Goal: Task Accomplishment & Management: Use online tool/utility

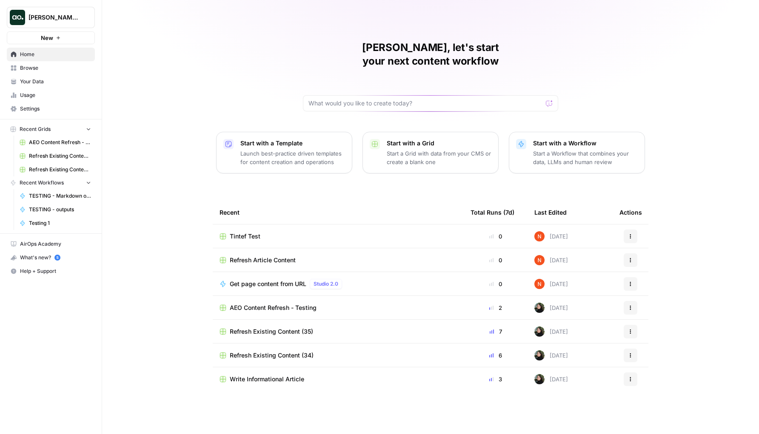
click at [57, 141] on span "AEO Content Refresh - Testing" at bounding box center [60, 143] width 62 height 8
click at [260, 227] on td "Tintef Test" at bounding box center [338, 236] width 251 height 23
click at [254, 232] on span "Tintef Test" at bounding box center [245, 236] width 31 height 9
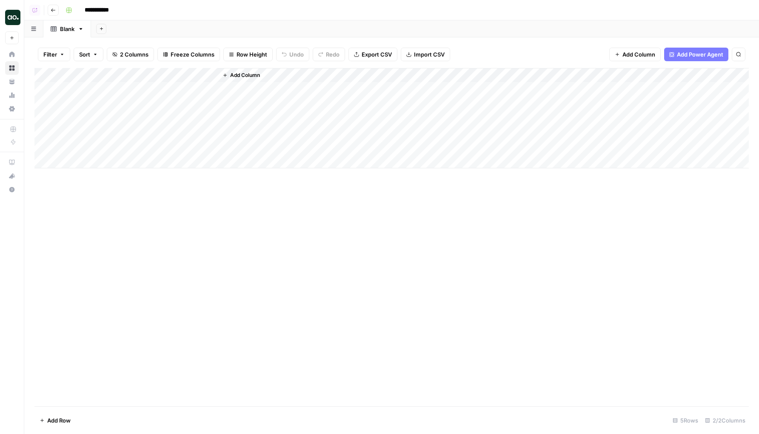
click at [54, 14] on button "Go back" at bounding box center [53, 10] width 11 height 11
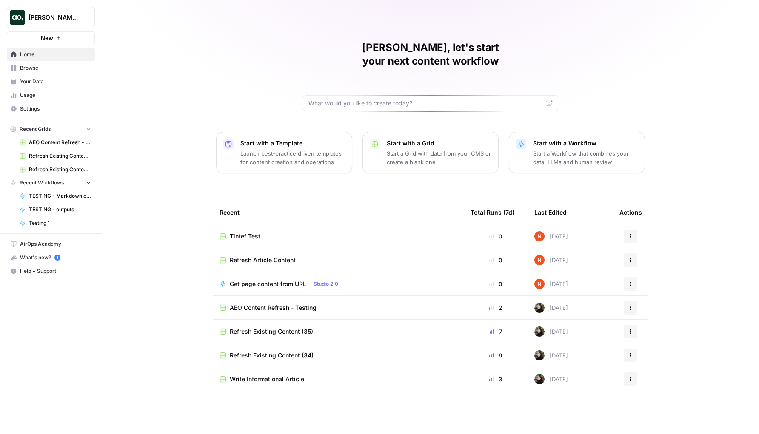
click at [268, 256] on span "Refresh Article Content" at bounding box center [263, 260] width 66 height 9
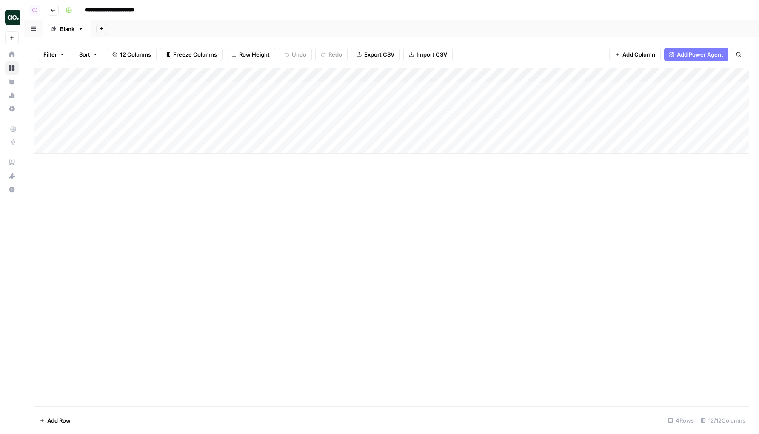
click at [128, 146] on div "Add Column" at bounding box center [391, 111] width 714 height 86
click at [115, 111] on div "Add Column" at bounding box center [391, 118] width 714 height 100
click at [164, 240] on div "Add Column" at bounding box center [391, 237] width 714 height 339
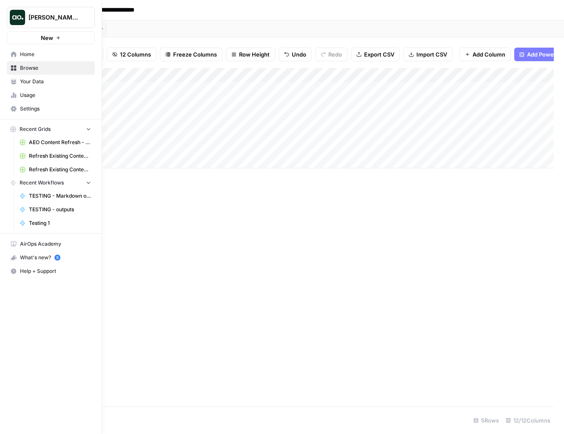
click at [30, 105] on span "Settings" at bounding box center [55, 109] width 71 height 8
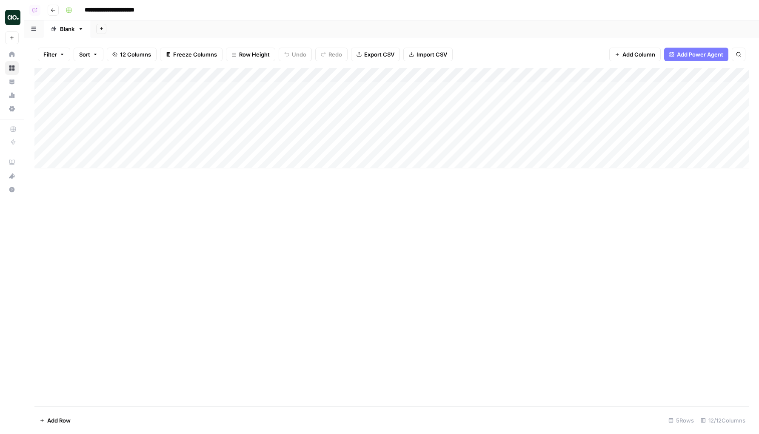
click at [56, 148] on div "Add Column" at bounding box center [391, 118] width 714 height 100
click at [571, 147] on div "Add Column" at bounding box center [391, 118] width 714 height 100
click at [54, 148] on div "Add Column" at bounding box center [391, 118] width 714 height 100
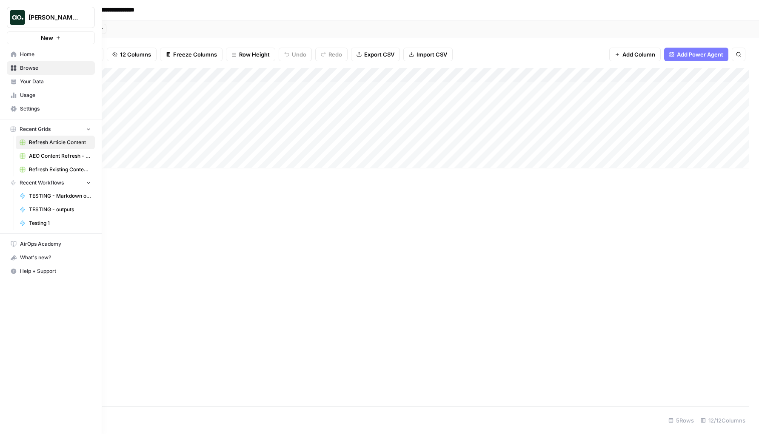
click at [20, 52] on span "Home" at bounding box center [55, 55] width 71 height 8
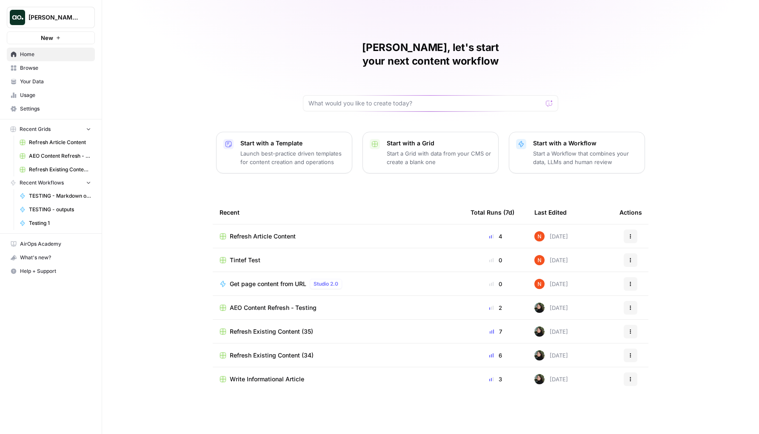
click at [540, 149] on p "Start a Workflow that combines your data, LLMs and human review" at bounding box center [585, 157] width 105 height 17
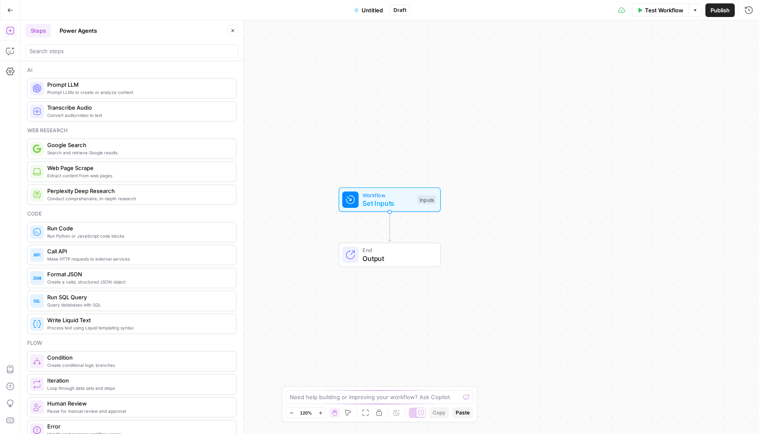
click at [370, 7] on span "Untitled" at bounding box center [372, 10] width 21 height 9
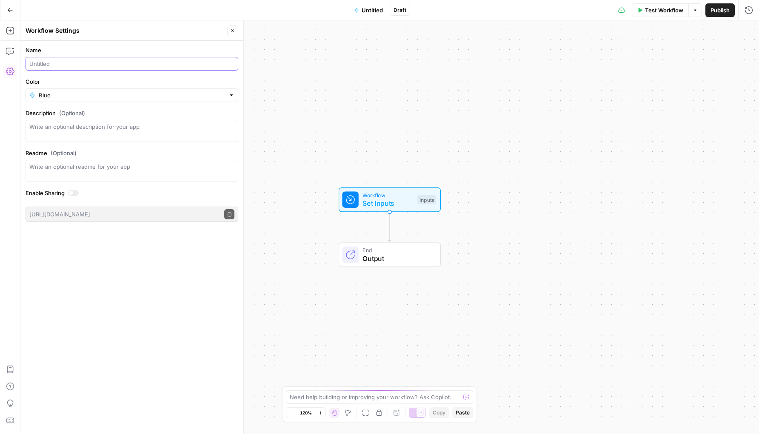
click at [106, 66] on input "Name" at bounding box center [131, 64] width 205 height 9
type input "Sleep & Review"
click at [235, 31] on span "Close" at bounding box center [235, 31] width 0 height 0
click at [17, 33] on button "Add Steps" at bounding box center [10, 31] width 14 height 14
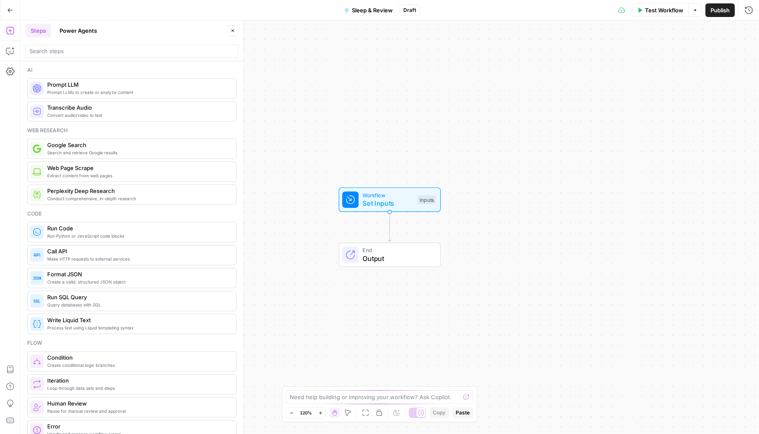
click at [93, 226] on span "Run Code" at bounding box center [138, 228] width 182 height 9
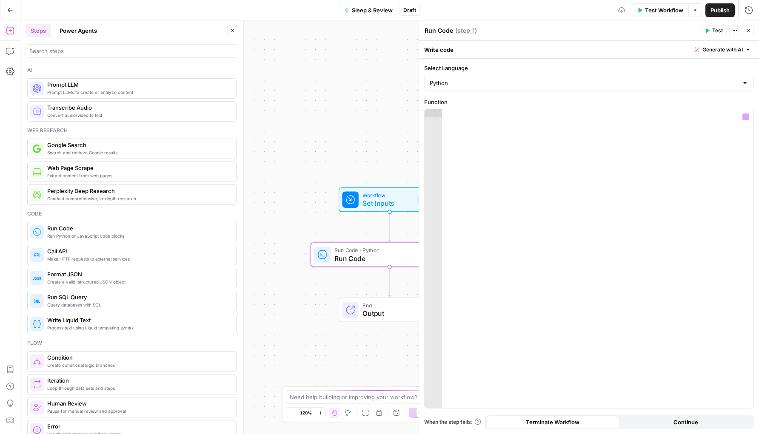
click at [388, 199] on span "Set Inputs" at bounding box center [388, 203] width 51 height 10
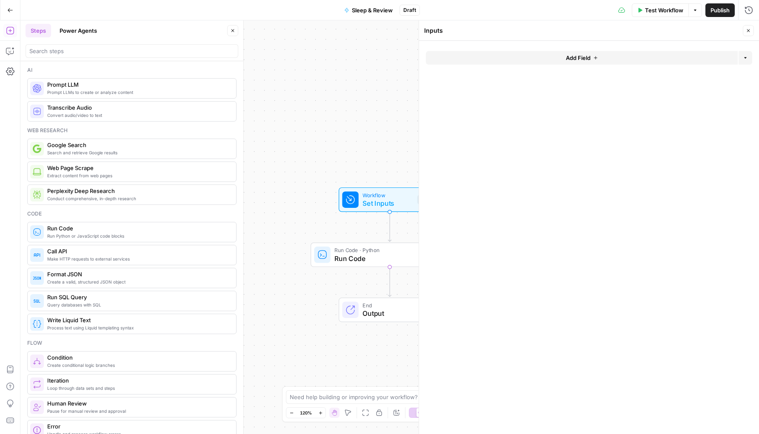
click at [699, 59] on button "Add Field" at bounding box center [582, 58] width 312 height 14
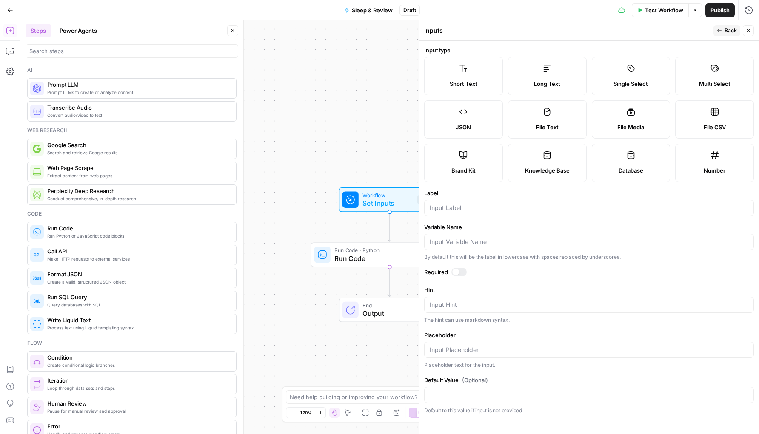
click at [704, 152] on label "Number" at bounding box center [714, 163] width 79 height 38
click at [532, 208] on input "Label" at bounding box center [589, 208] width 319 height 9
type input "sleep time"
click at [752, 31] on button "Close" at bounding box center [748, 30] width 11 height 11
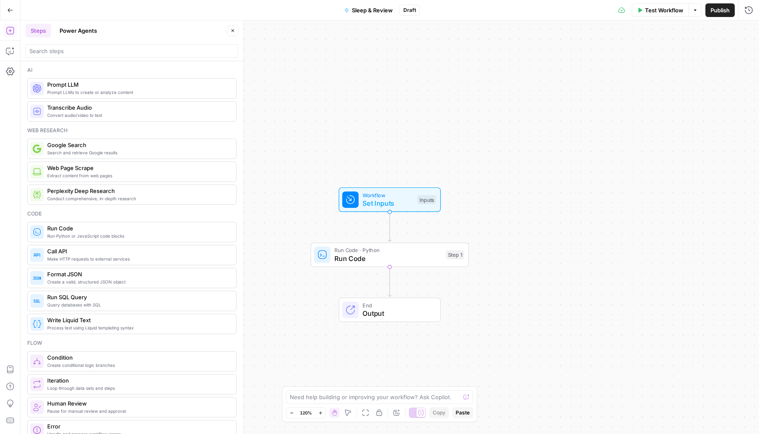
click at [396, 259] on span "Run Code" at bounding box center [387, 259] width 107 height 10
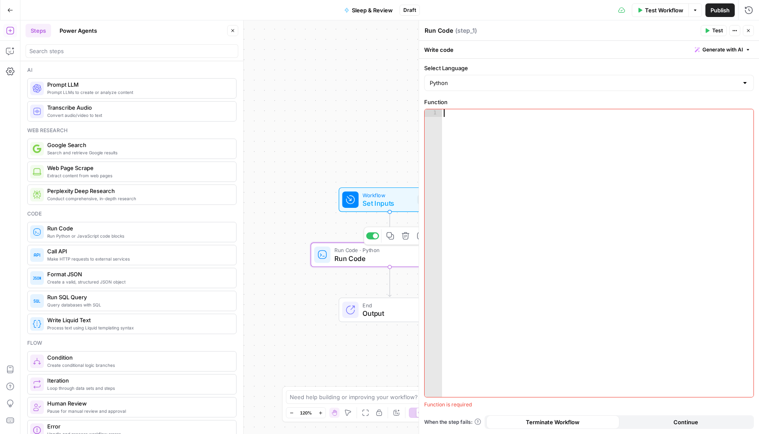
click at [545, 154] on div at bounding box center [597, 260] width 311 height 303
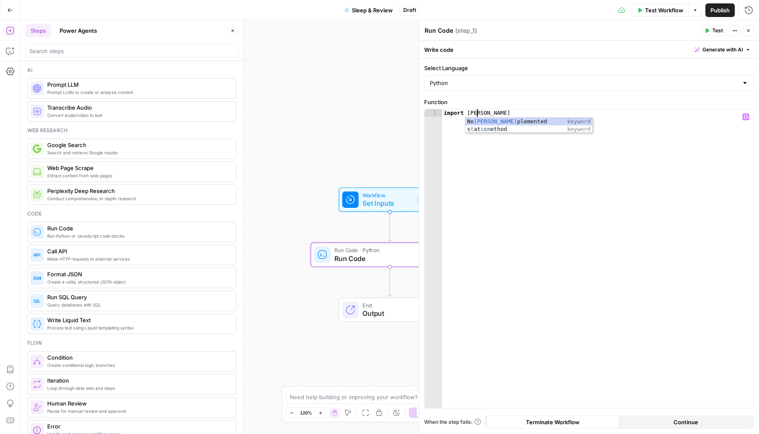
scroll to position [0, 2]
type textarea "**********"
click at [747, 30] on icon "button" at bounding box center [748, 30] width 5 height 5
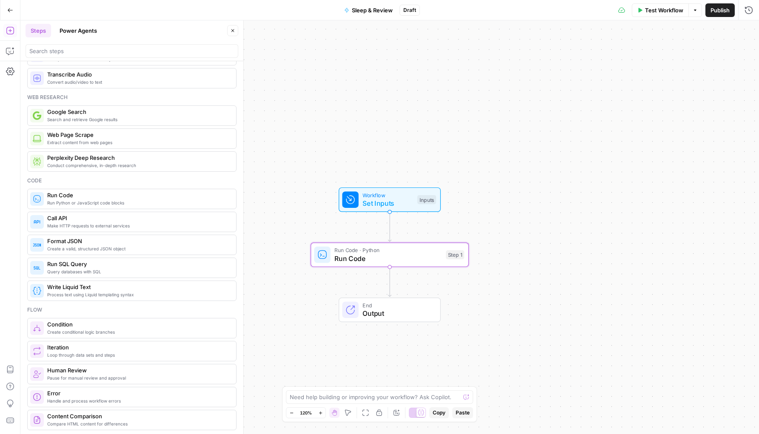
scroll to position [49, 0]
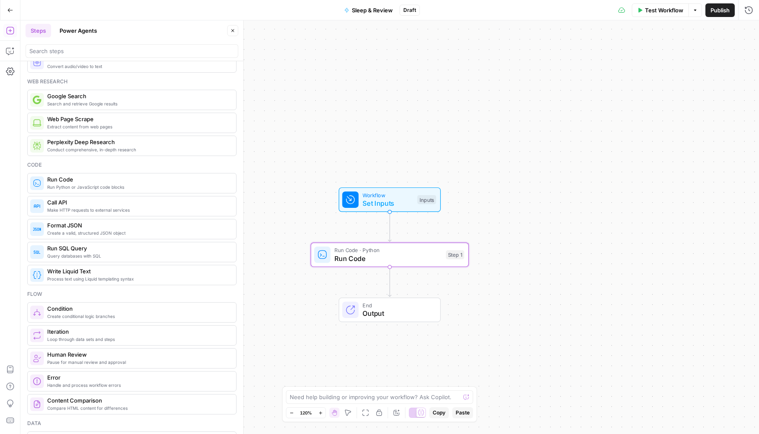
click at [106, 365] on span "Pause for manual review and approval" at bounding box center [138, 362] width 182 height 7
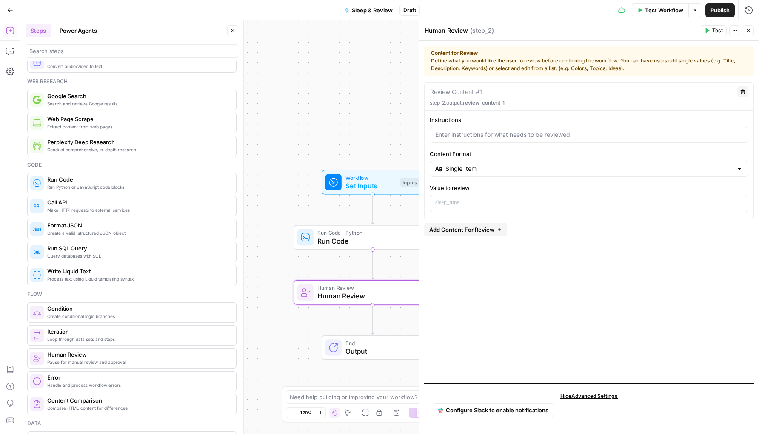
drag, startPoint x: 406, startPoint y: 123, endPoint x: 326, endPoint y: 24, distance: 127.1
click at [327, 26] on div "Workflow Set Inputs Inputs Run Code · Python Run Code Step 1 Human Review Human…" at bounding box center [389, 227] width 739 height 414
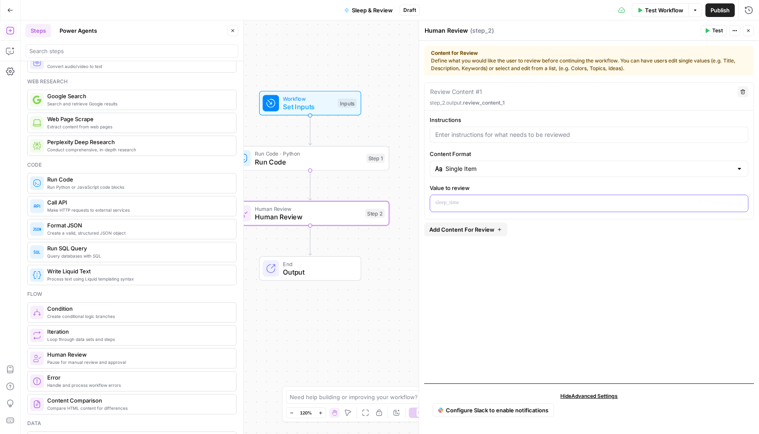
click at [480, 206] on p at bounding box center [589, 203] width 308 height 9
click at [739, 203] on icon "button" at bounding box center [740, 203] width 4 height 4
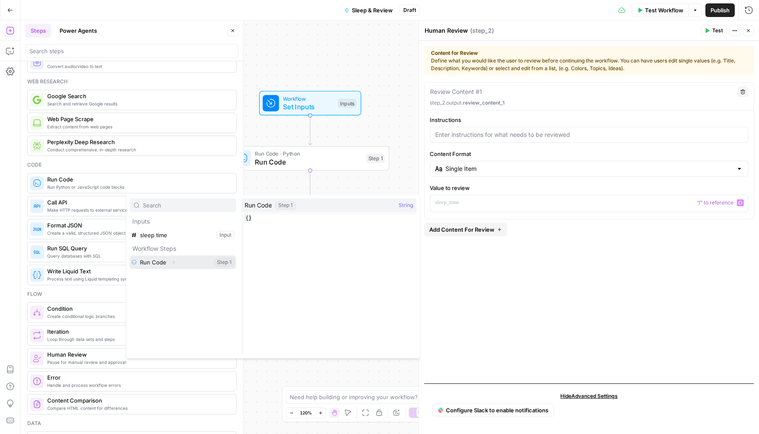
click at [156, 264] on button "Select variable Run Code" at bounding box center [183, 263] width 106 height 14
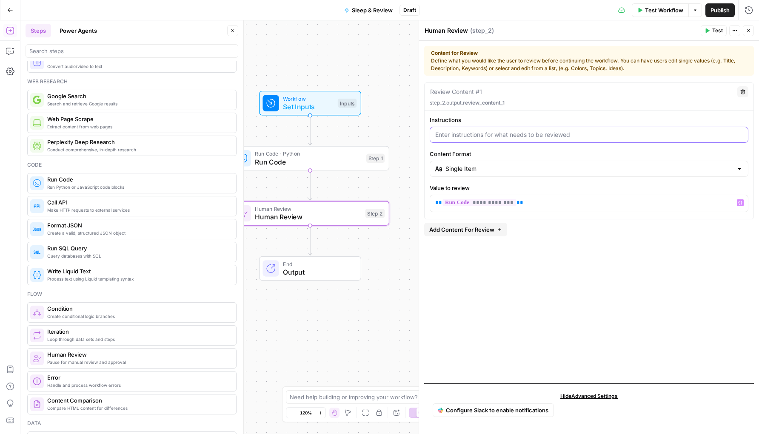
click at [468, 134] on input "Instructions" at bounding box center [589, 135] width 308 height 9
type input "test"
click at [473, 91] on textarea at bounding box center [456, 92] width 52 height 9
type textarea "test"
click at [722, 11] on span "Publish" at bounding box center [720, 10] width 19 height 9
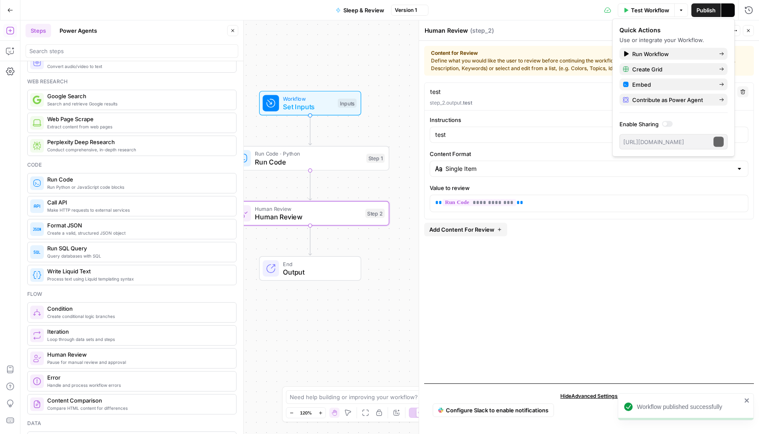
click at [8, 12] on icon "button" at bounding box center [10, 10] width 6 height 6
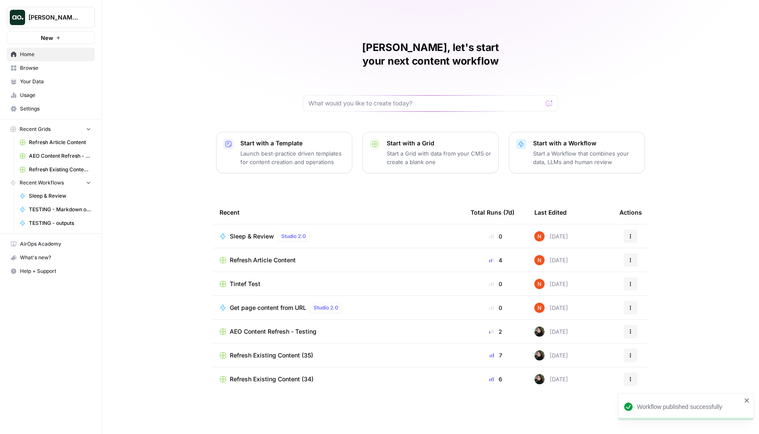
click at [241, 232] on span "Sleep & Review" at bounding box center [252, 236] width 44 height 9
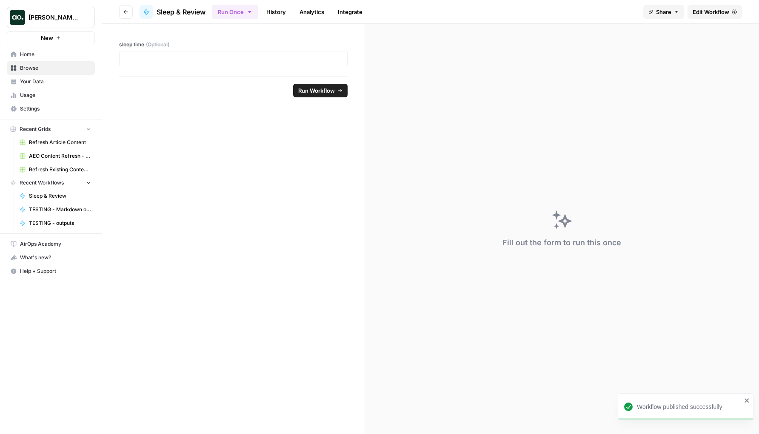
click at [726, 14] on span "Edit Workflow" at bounding box center [711, 12] width 37 height 9
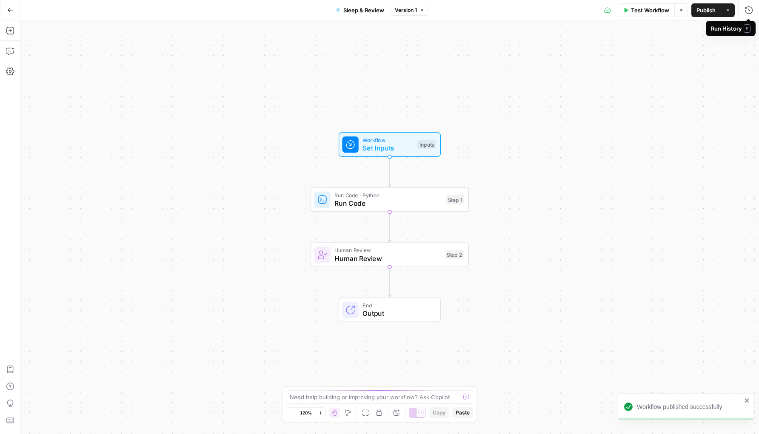
click at [728, 10] on icon "button" at bounding box center [728, 9] width 3 height 1
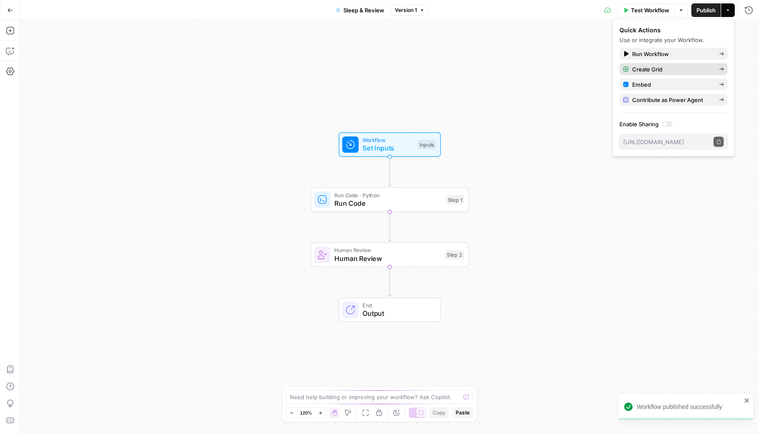
click at [690, 70] on span "Create Grid" at bounding box center [672, 69] width 80 height 9
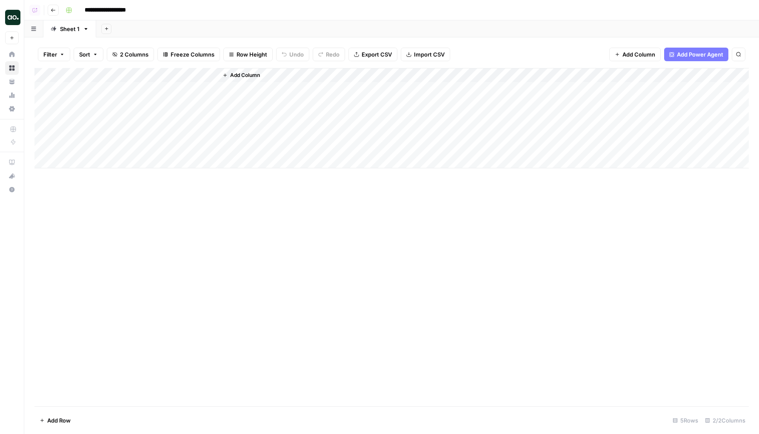
click at [103, 92] on div "Add Column" at bounding box center [391, 118] width 714 height 100
click at [103, 114] on div "Add Column" at bounding box center [391, 118] width 714 height 100
click at [116, 86] on div "Add Column" at bounding box center [391, 118] width 714 height 100
click at [113, 103] on div "Add Column" at bounding box center [391, 118] width 714 height 100
click at [113, 89] on div "Add Column" at bounding box center [391, 118] width 714 height 100
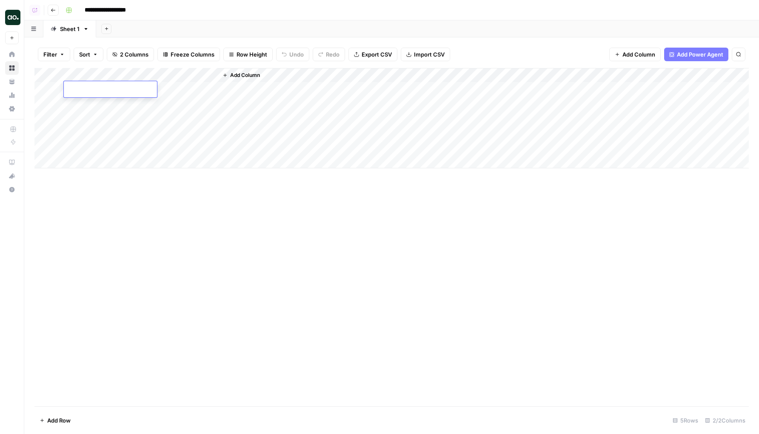
click at [113, 89] on input "text" at bounding box center [110, 90] width 86 height 9
type input "3"
click at [110, 106] on div "Add Column" at bounding box center [391, 118] width 714 height 100
type input "3"
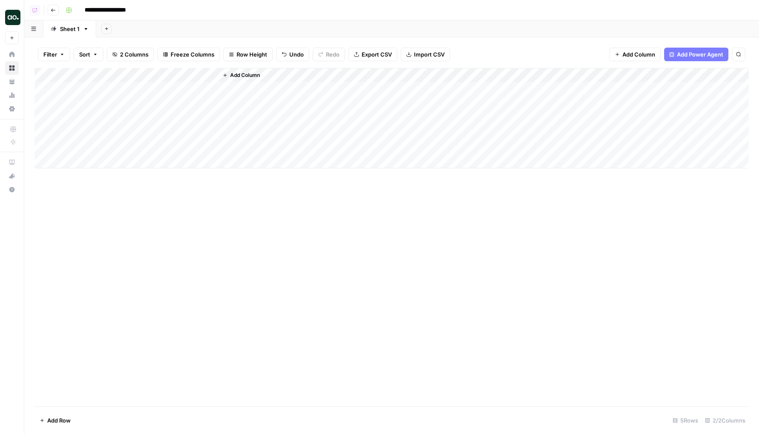
click at [104, 122] on div "Add Column" at bounding box center [391, 118] width 714 height 100
type input "3"
click at [101, 136] on div "Add Column" at bounding box center [391, 118] width 714 height 100
click at [100, 136] on div "Add Column" at bounding box center [391, 118] width 714 height 100
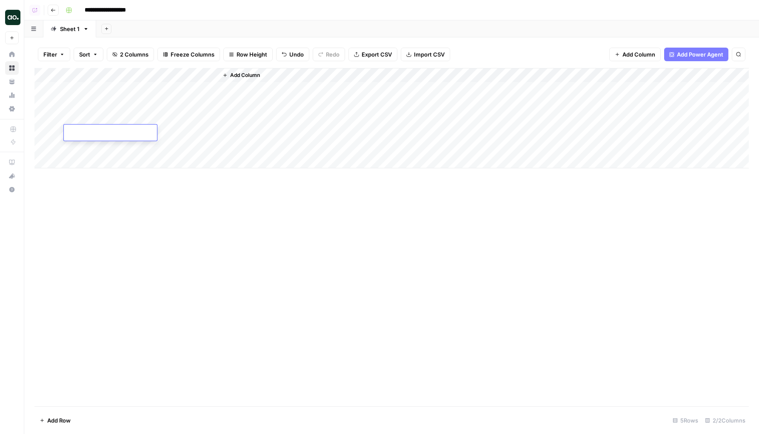
type input "3"
click at [100, 145] on div "Add Column" at bounding box center [391, 118] width 714 height 100
click at [178, 104] on div "Add Column" at bounding box center [391, 118] width 714 height 100
click at [208, 105] on div "Add Column" at bounding box center [391, 118] width 714 height 100
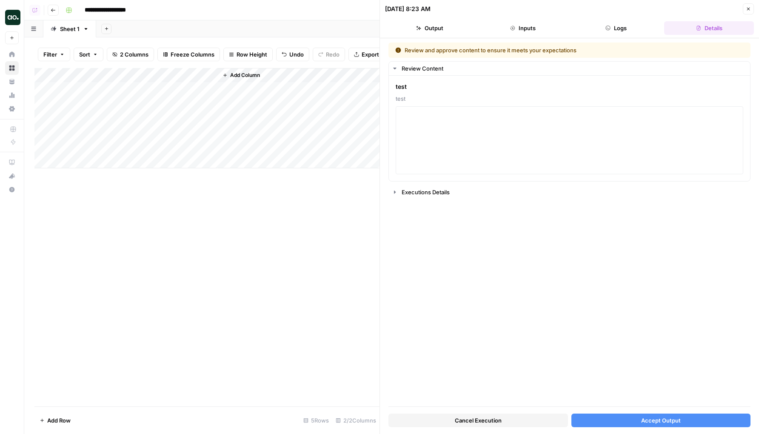
click at [657, 425] on span "Accept Output" at bounding box center [661, 421] width 40 height 9
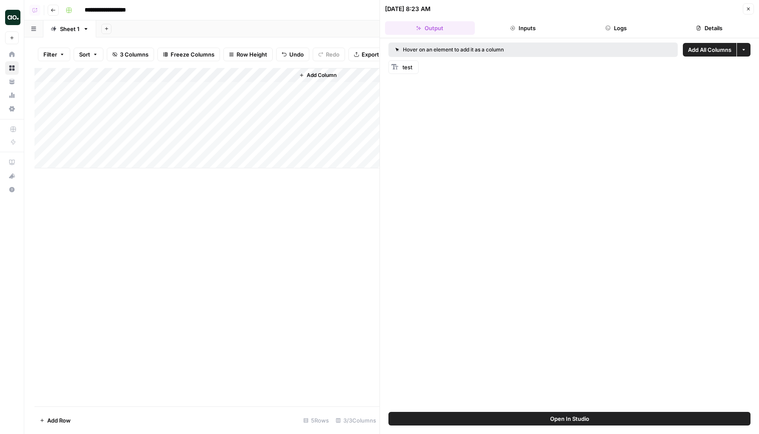
click at [748, 6] on icon "button" at bounding box center [748, 8] width 5 height 5
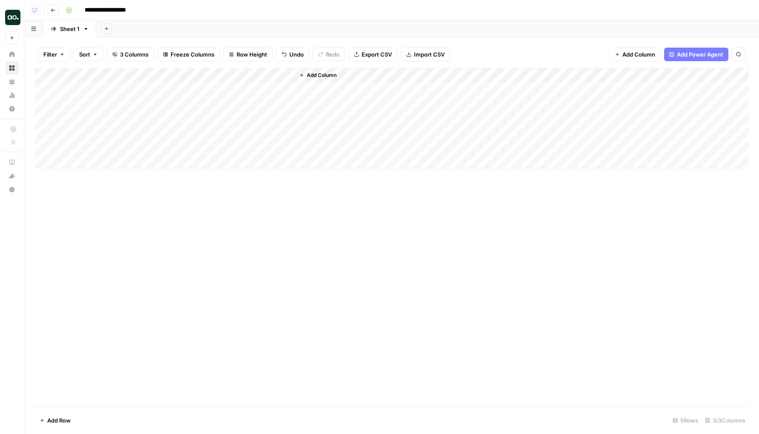
click at [199, 71] on div "Add Column" at bounding box center [391, 118] width 714 height 100
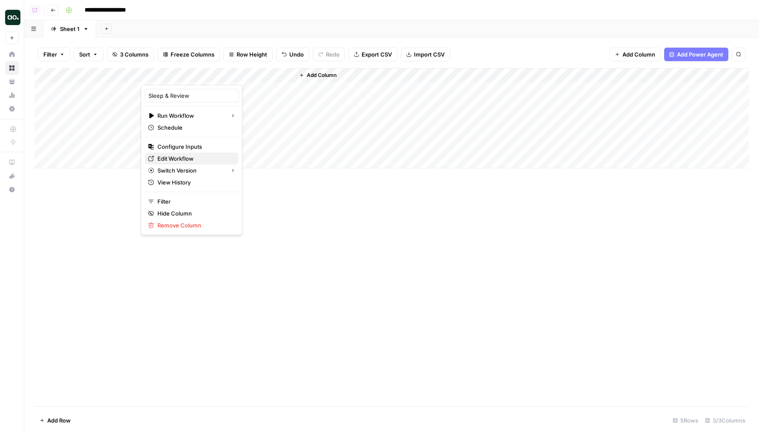
click at [188, 160] on span "Edit Workflow" at bounding box center [194, 158] width 74 height 9
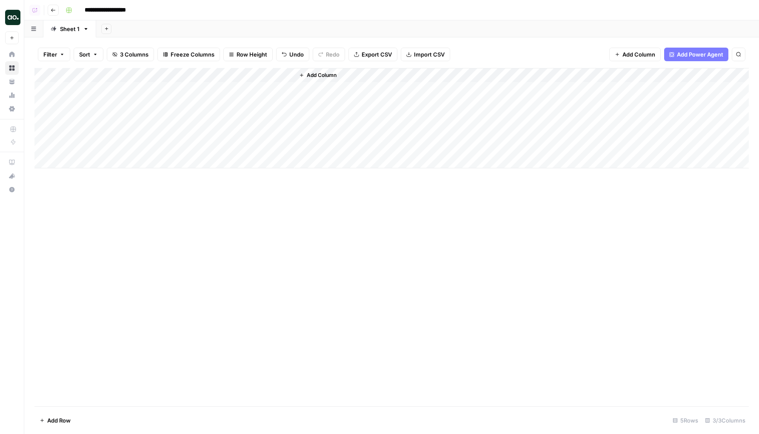
click at [317, 72] on span "Add Column" at bounding box center [322, 75] width 30 height 8
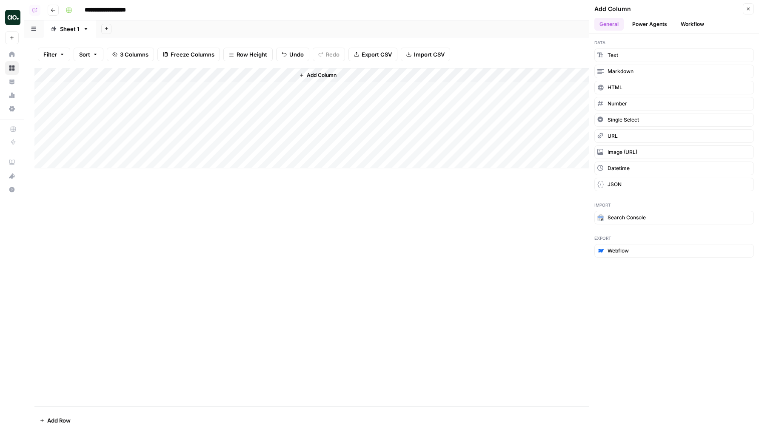
click at [687, 26] on button "Workflow" at bounding box center [693, 24] width 34 height 13
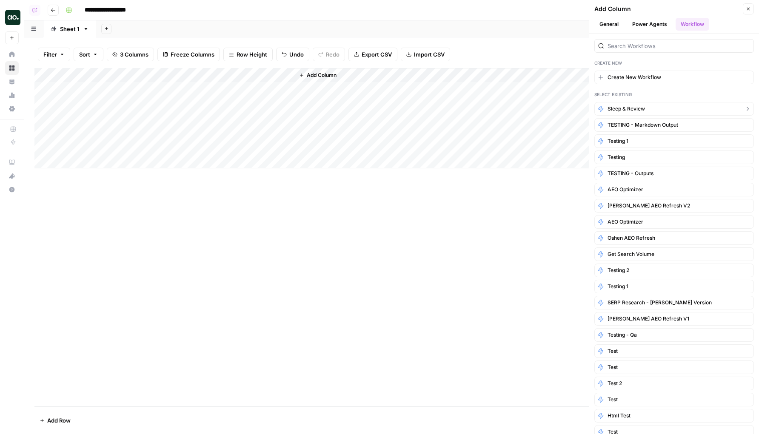
click at [632, 110] on span "Sleep & Review" at bounding box center [626, 109] width 37 height 8
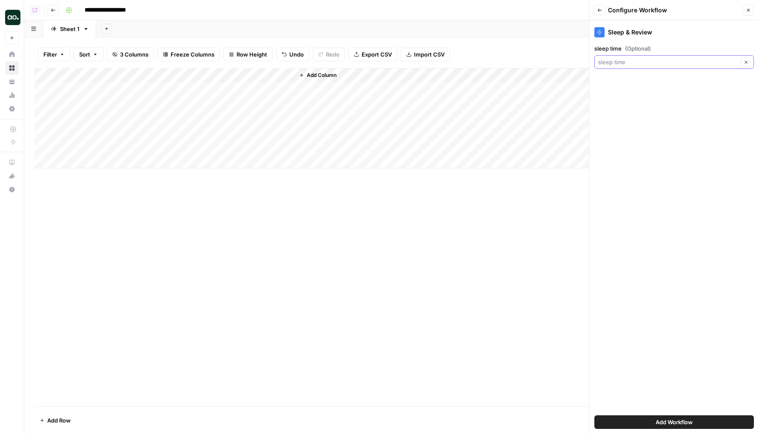
click at [645, 65] on input "sleep time (Optional)" at bounding box center [668, 62] width 140 height 9
click at [628, 121] on span "Test" at bounding box center [673, 122] width 142 height 9
type input "Test"
click at [648, 424] on button "Add Workflow" at bounding box center [674, 423] width 160 height 14
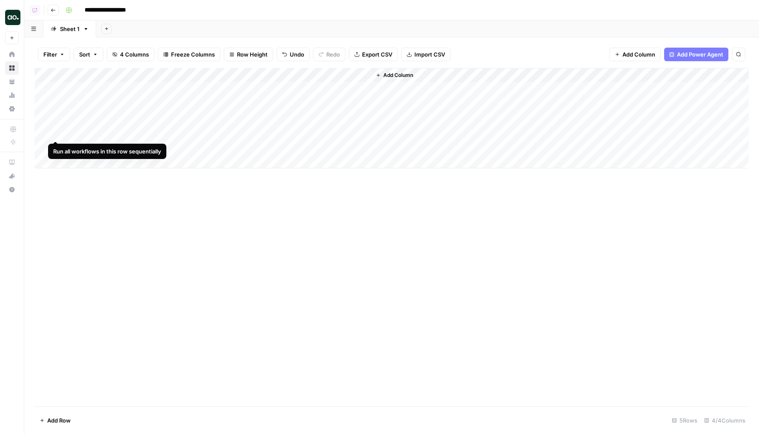
click at [56, 120] on div "Add Column" at bounding box center [391, 118] width 714 height 100
click at [208, 121] on div "Add Column" at bounding box center [391, 118] width 714 height 100
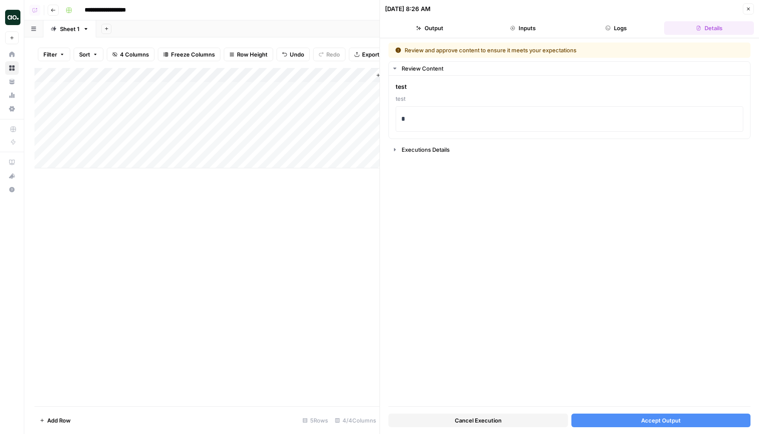
click at [668, 420] on span "Accept Output" at bounding box center [661, 421] width 40 height 9
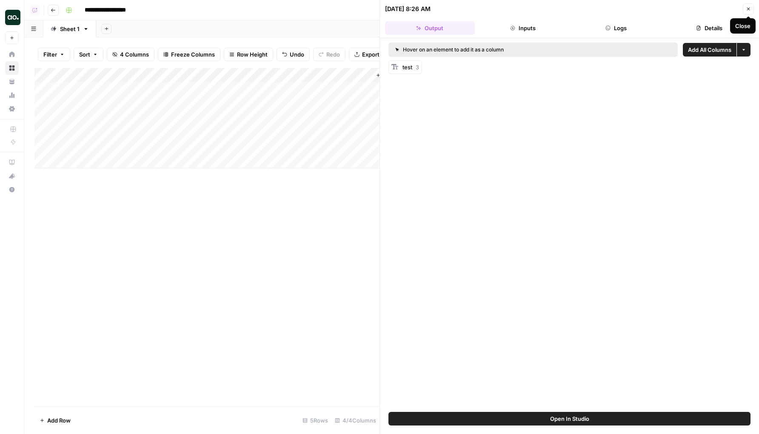
click at [747, 10] on icon "button" at bounding box center [748, 8] width 5 height 5
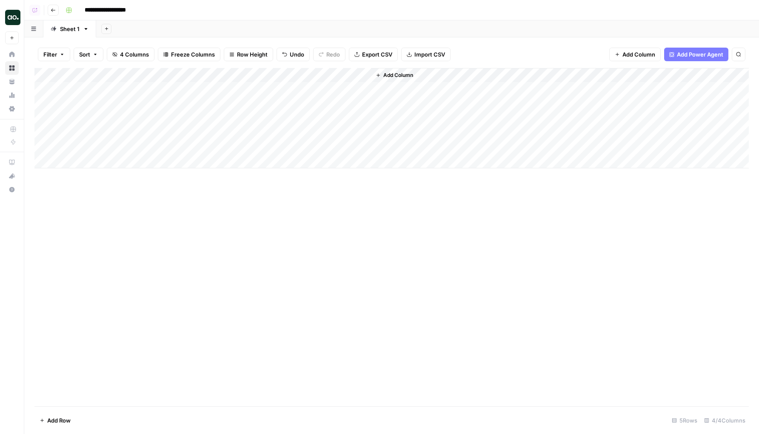
click at [360, 117] on div "Add Column" at bounding box center [391, 118] width 714 height 100
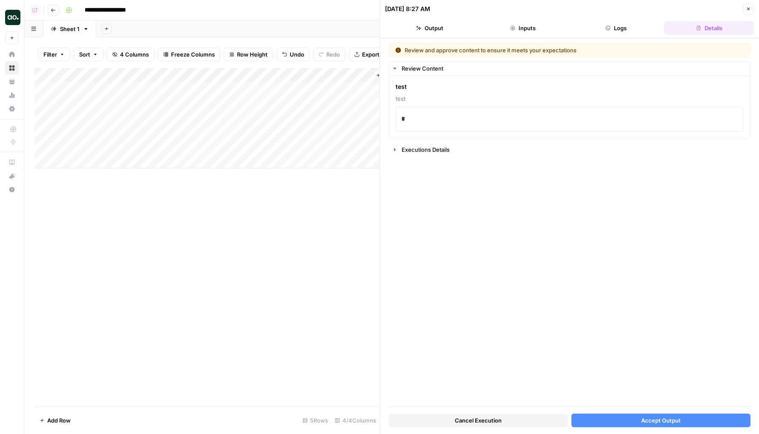
click at [700, 417] on button "Accept Output" at bounding box center [661, 421] width 180 height 14
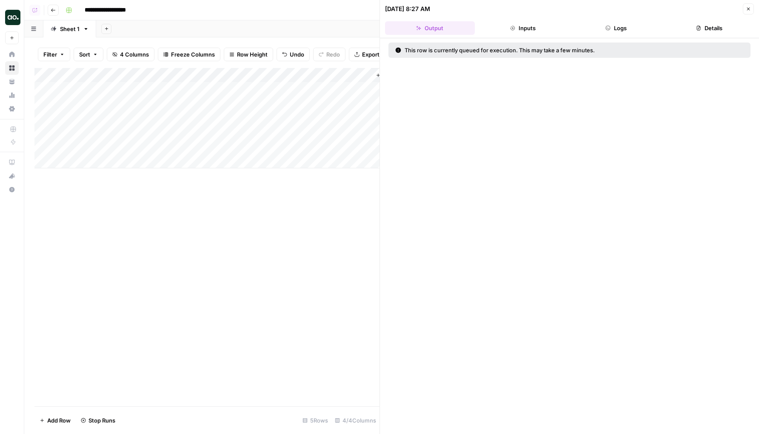
click at [749, 10] on icon "button" at bounding box center [748, 8] width 5 height 5
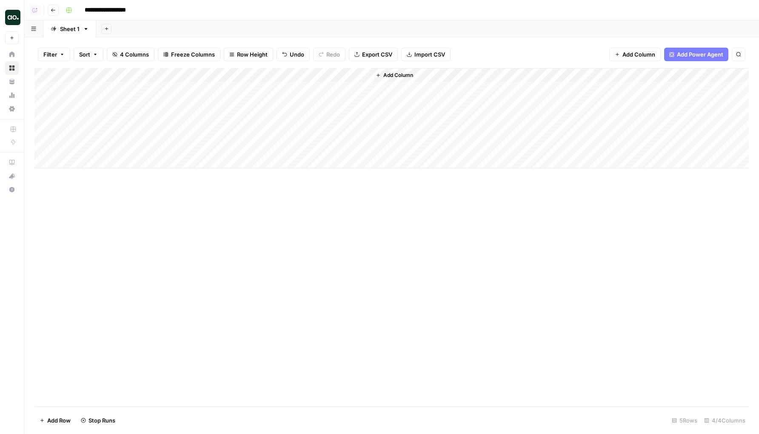
click at [417, 303] on div "Add Column" at bounding box center [391, 237] width 714 height 339
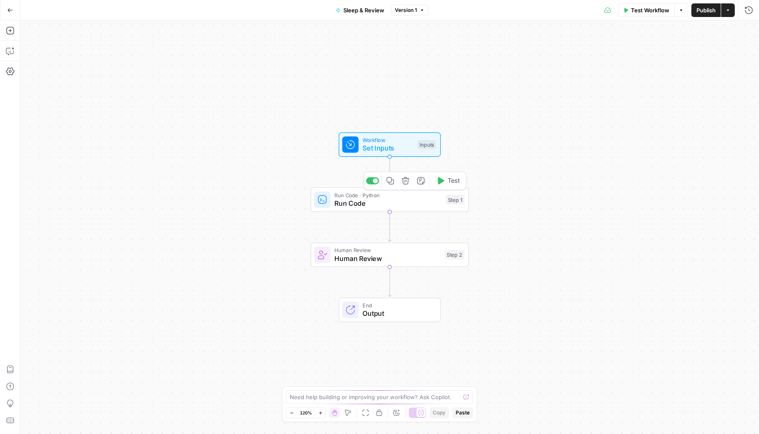
click at [391, 198] on span "Run Code" at bounding box center [387, 203] width 107 height 10
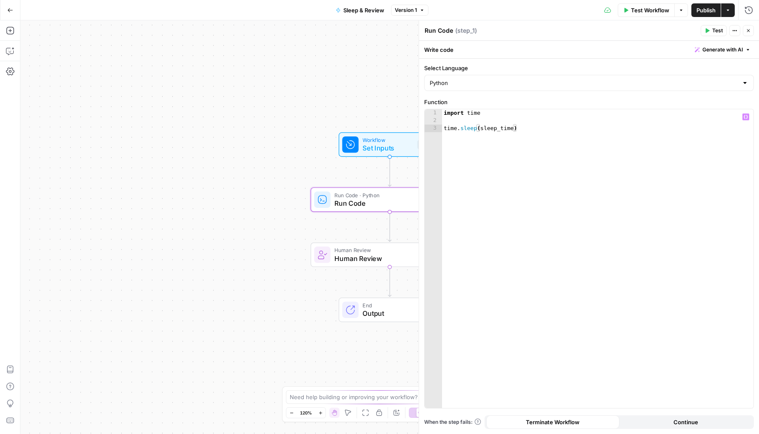
type textarea "**********"
click at [535, 154] on div "import time time . sleep ( sleep_time )" at bounding box center [597, 266] width 311 height 314
type textarea "**********"
click at [707, 2] on div "Test Workflow Options Publish Actions Run History" at bounding box center [591, 10] width 335 height 20
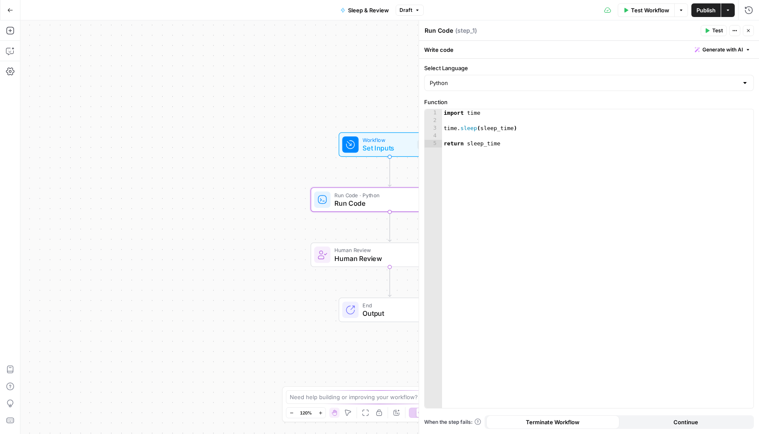
click at [708, 6] on span "Publish" at bounding box center [706, 10] width 19 height 9
